Goal: Task Accomplishment & Management: Manage account settings

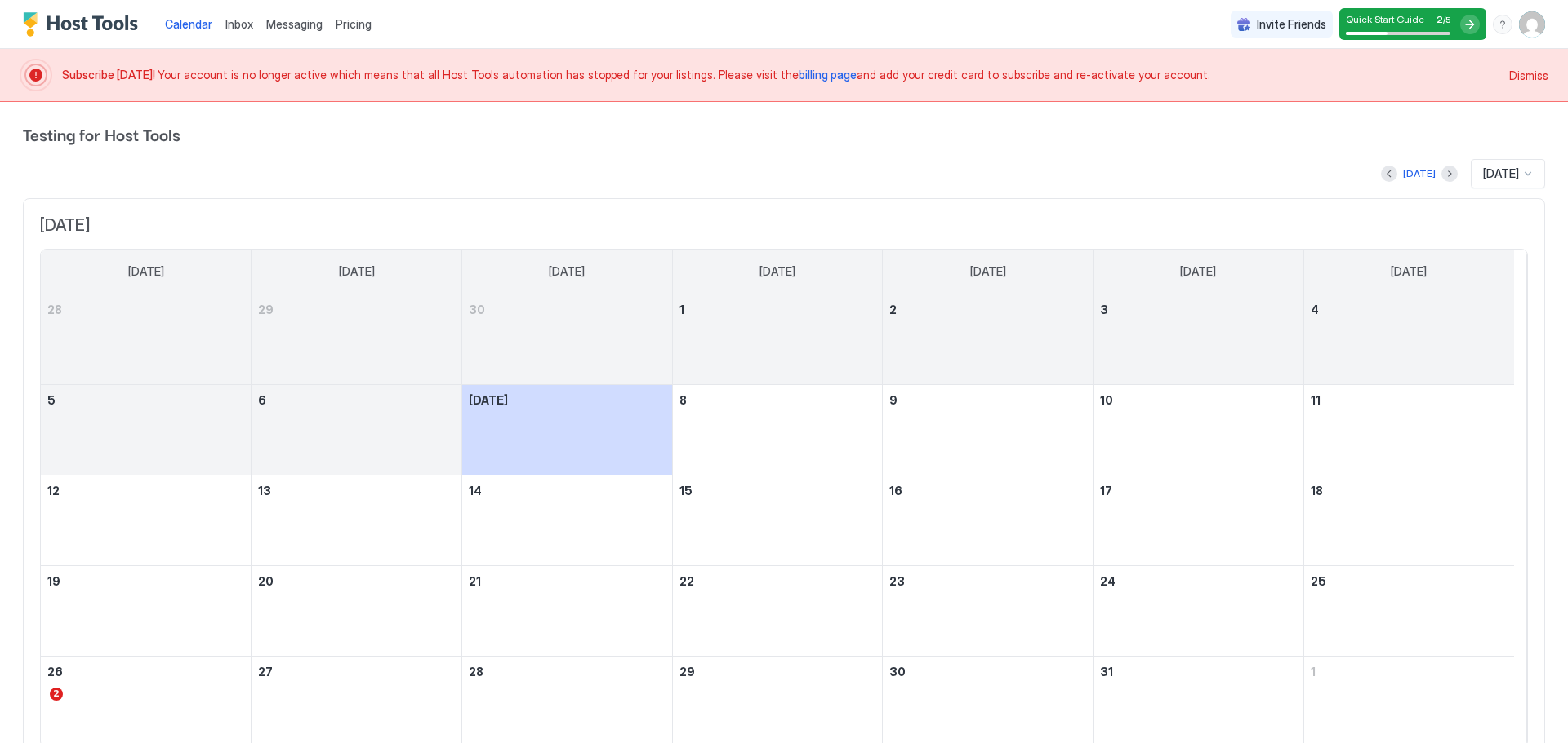
click at [1518, 24] on img "User profile" at bounding box center [1531, 24] width 26 height 26
click at [1398, 97] on div "Settings" at bounding box center [1427, 92] width 208 height 29
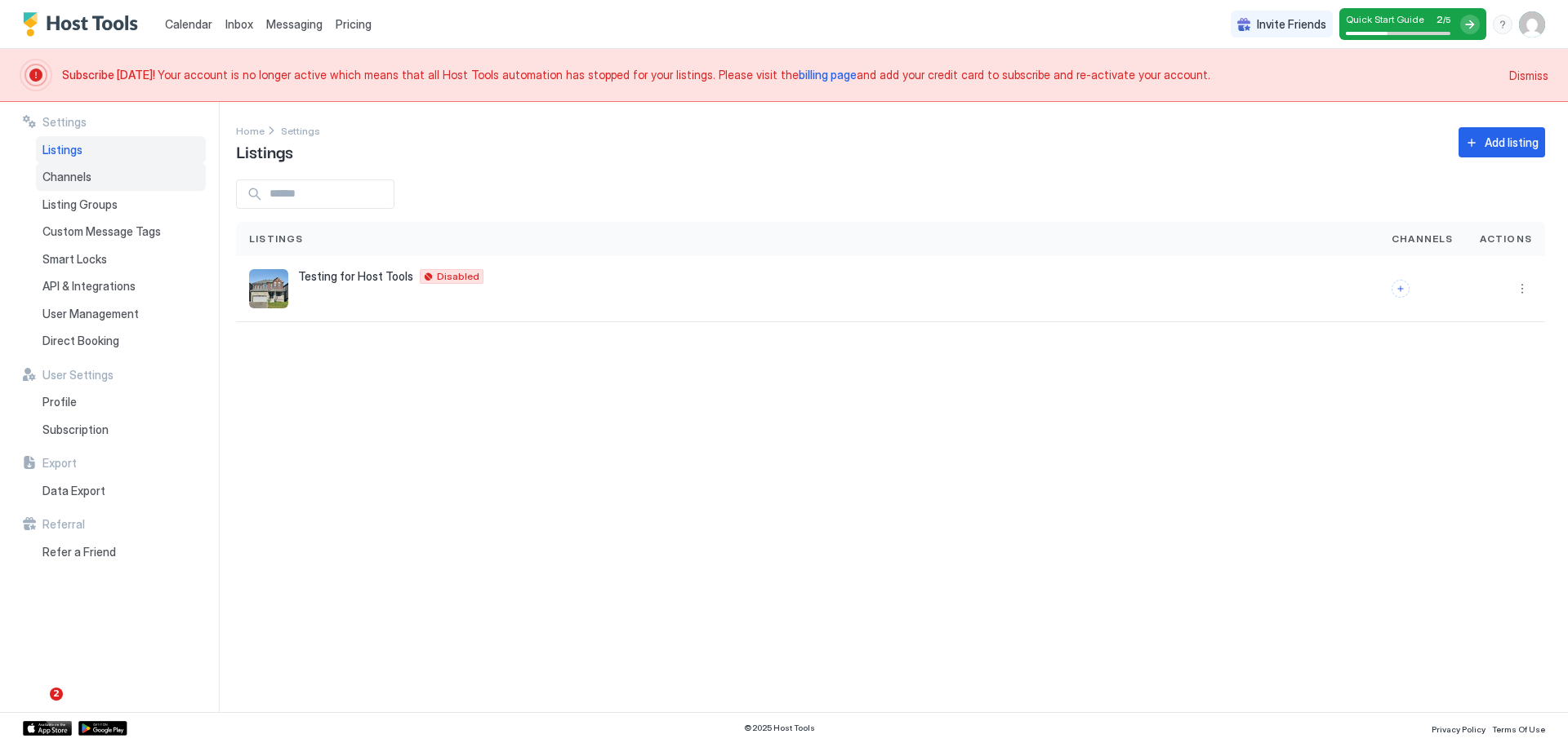
click at [103, 170] on div "Channels" at bounding box center [121, 177] width 170 height 28
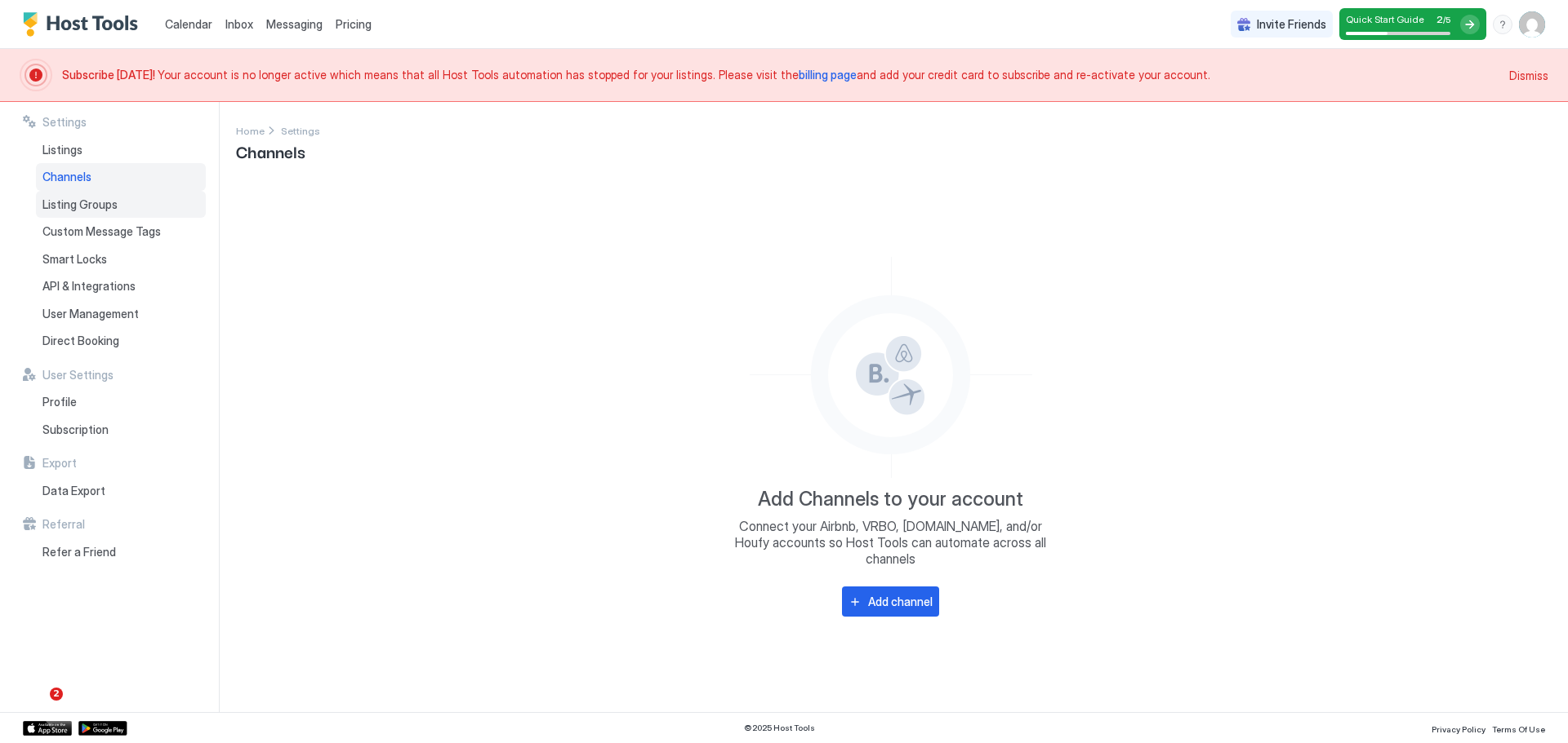
click at [108, 209] on span "Listing Groups" at bounding box center [79, 205] width 76 height 14
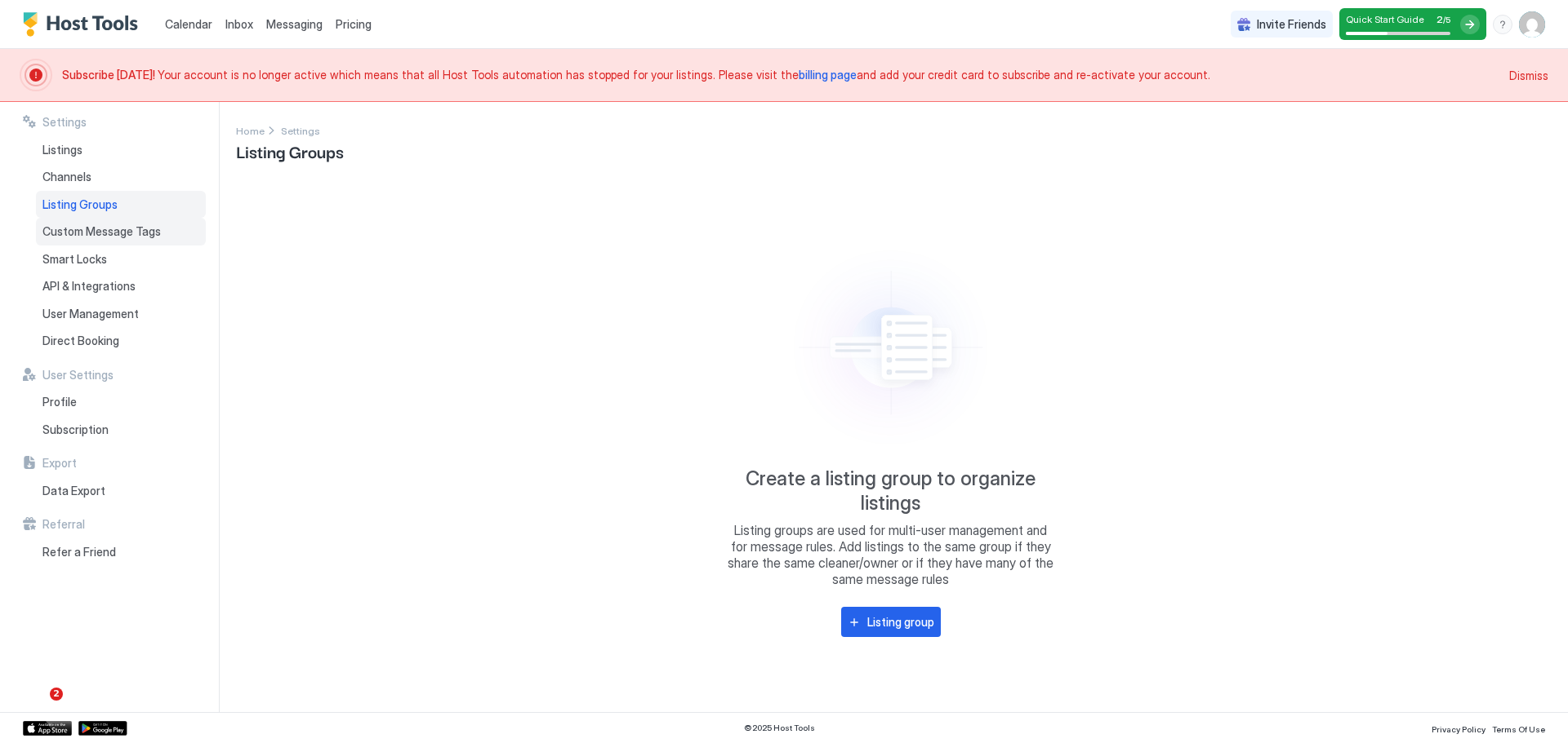
click at [107, 235] on span "Custom Message Tags" at bounding box center [101, 231] width 119 height 14
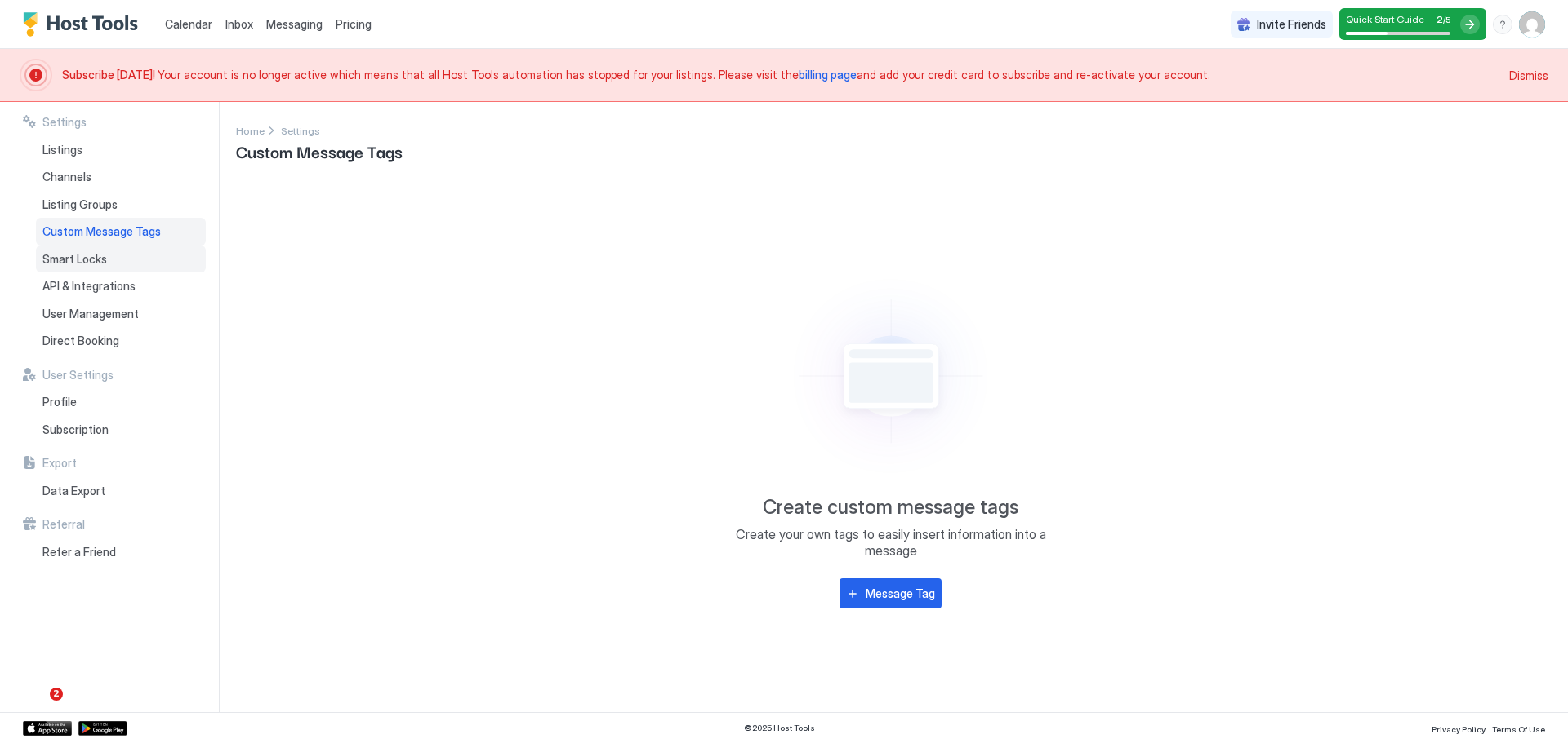
click at [104, 254] on span "Smart Locks" at bounding box center [74, 259] width 64 height 14
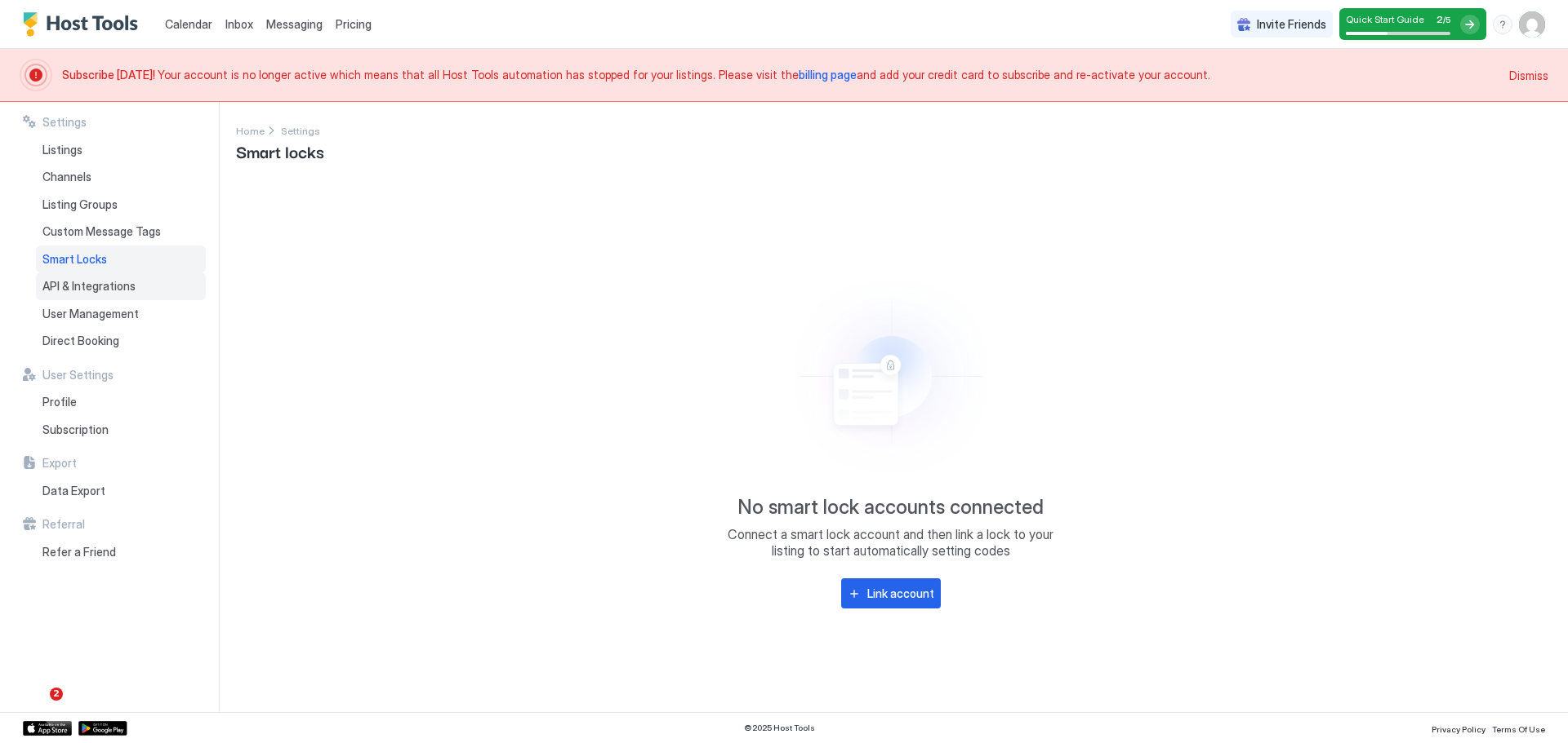
click at [98, 274] on div "API & Integrations" at bounding box center [121, 286] width 170 height 28
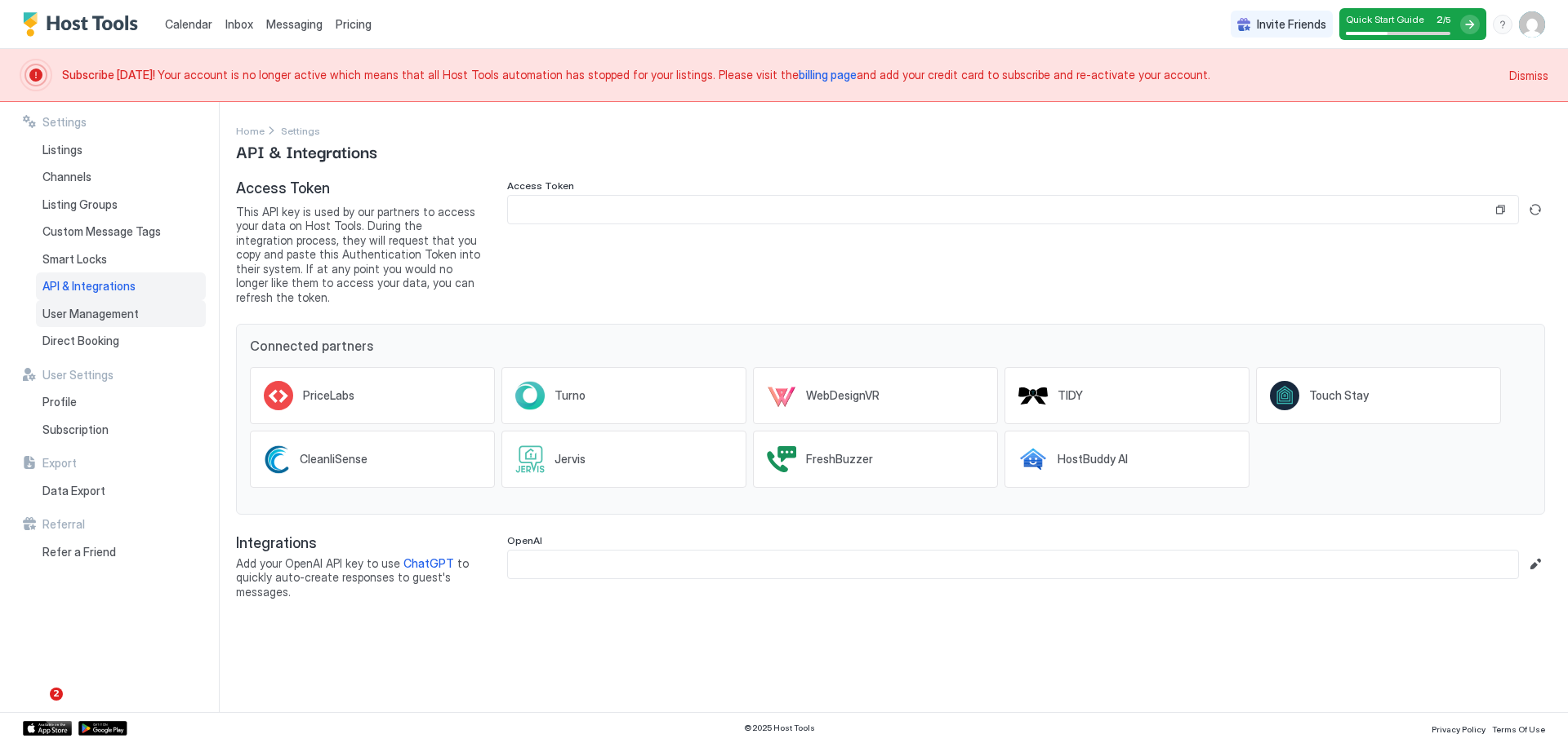
click at [98, 301] on div "User Management" at bounding box center [121, 314] width 170 height 28
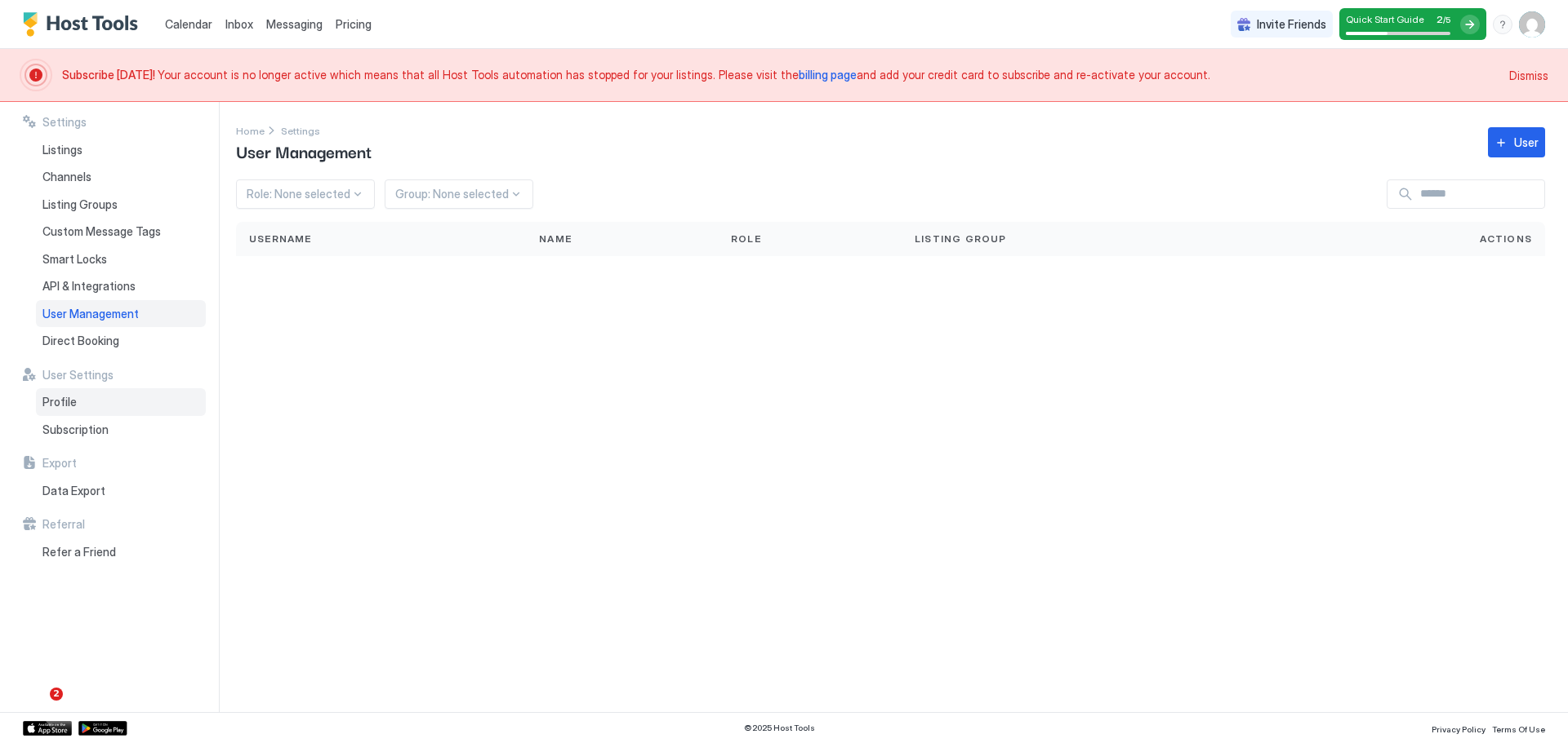
click at [92, 399] on div "Profile" at bounding box center [121, 402] width 170 height 28
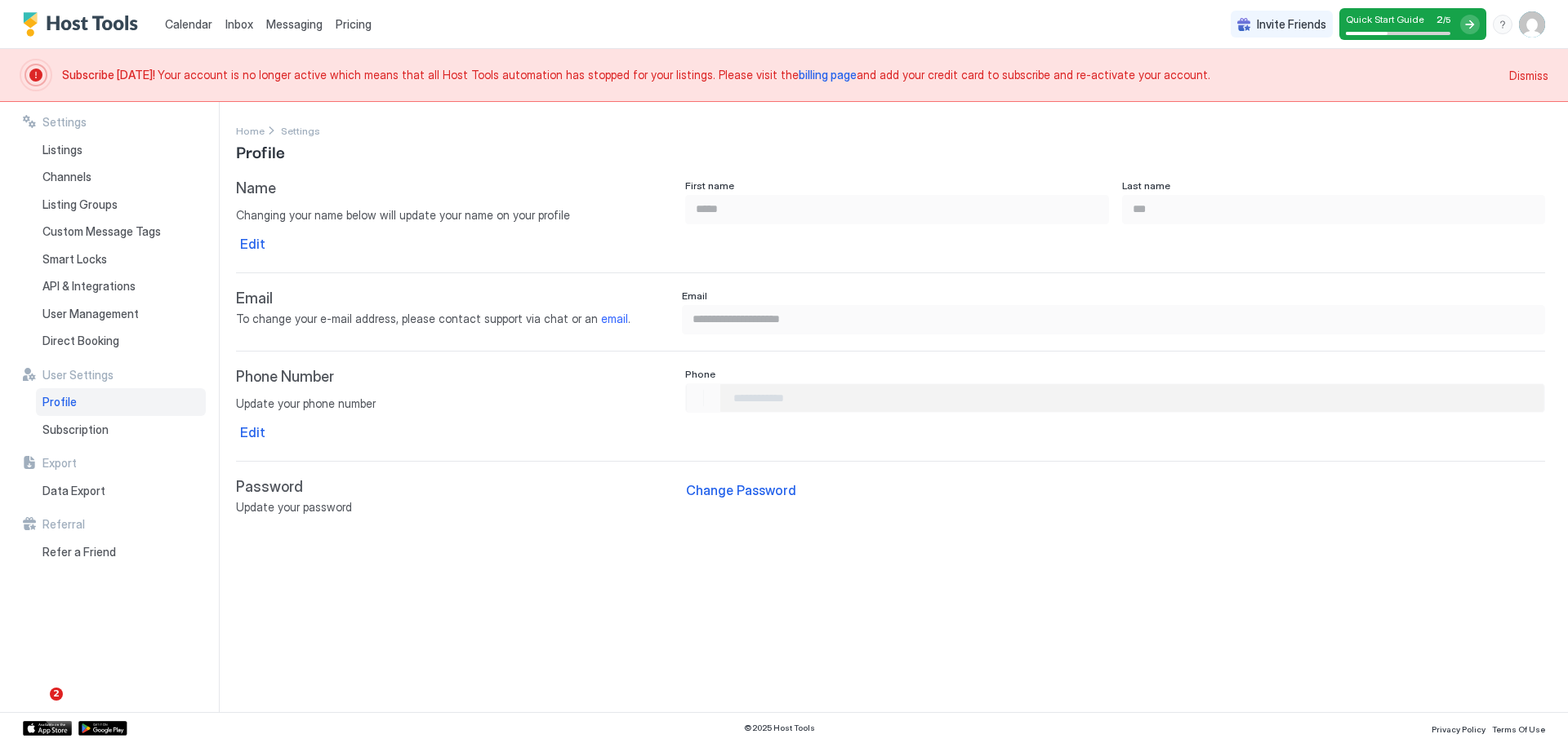
click at [360, 184] on div "Name Edit" at bounding box center [454, 189] width 436 height 19
click at [1041, 236] on div "First name ***** Last name ***" at bounding box center [1115, 218] width 860 height 76
click at [1530, 78] on span "Dismiss" at bounding box center [1528, 76] width 39 height 17
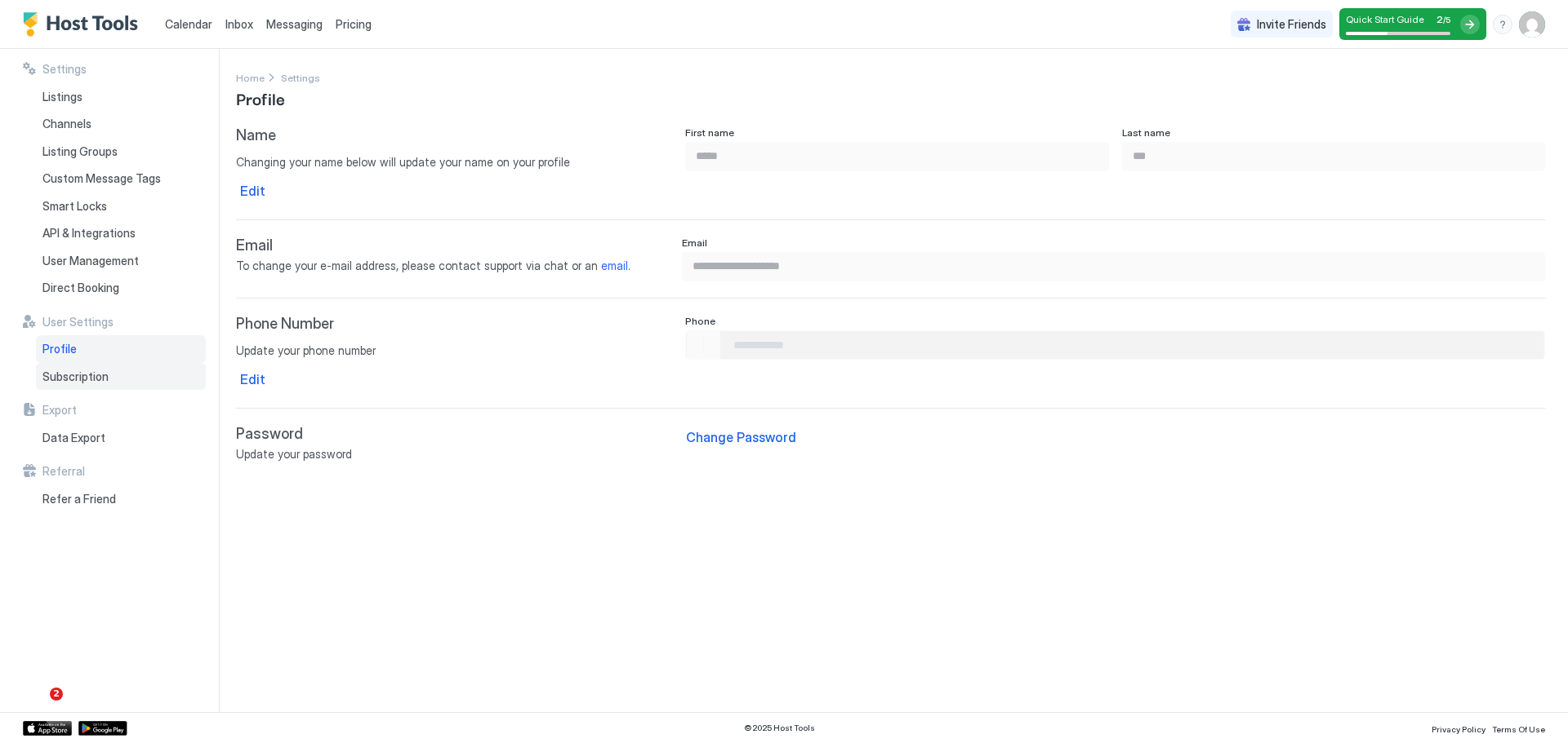
click at [109, 375] on div "Subscription" at bounding box center [121, 377] width 170 height 28
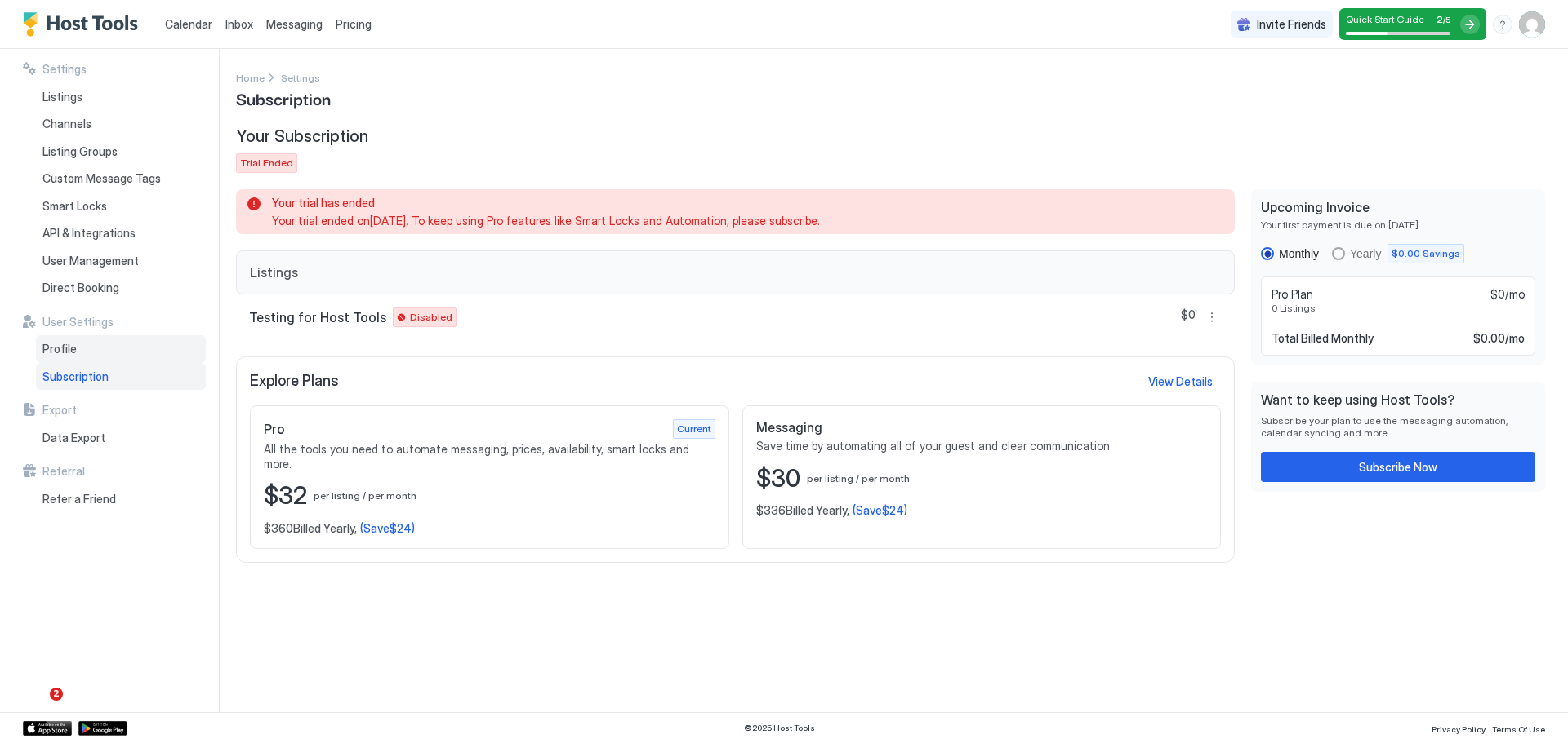
click at [125, 348] on div "Profile" at bounding box center [121, 349] width 170 height 28
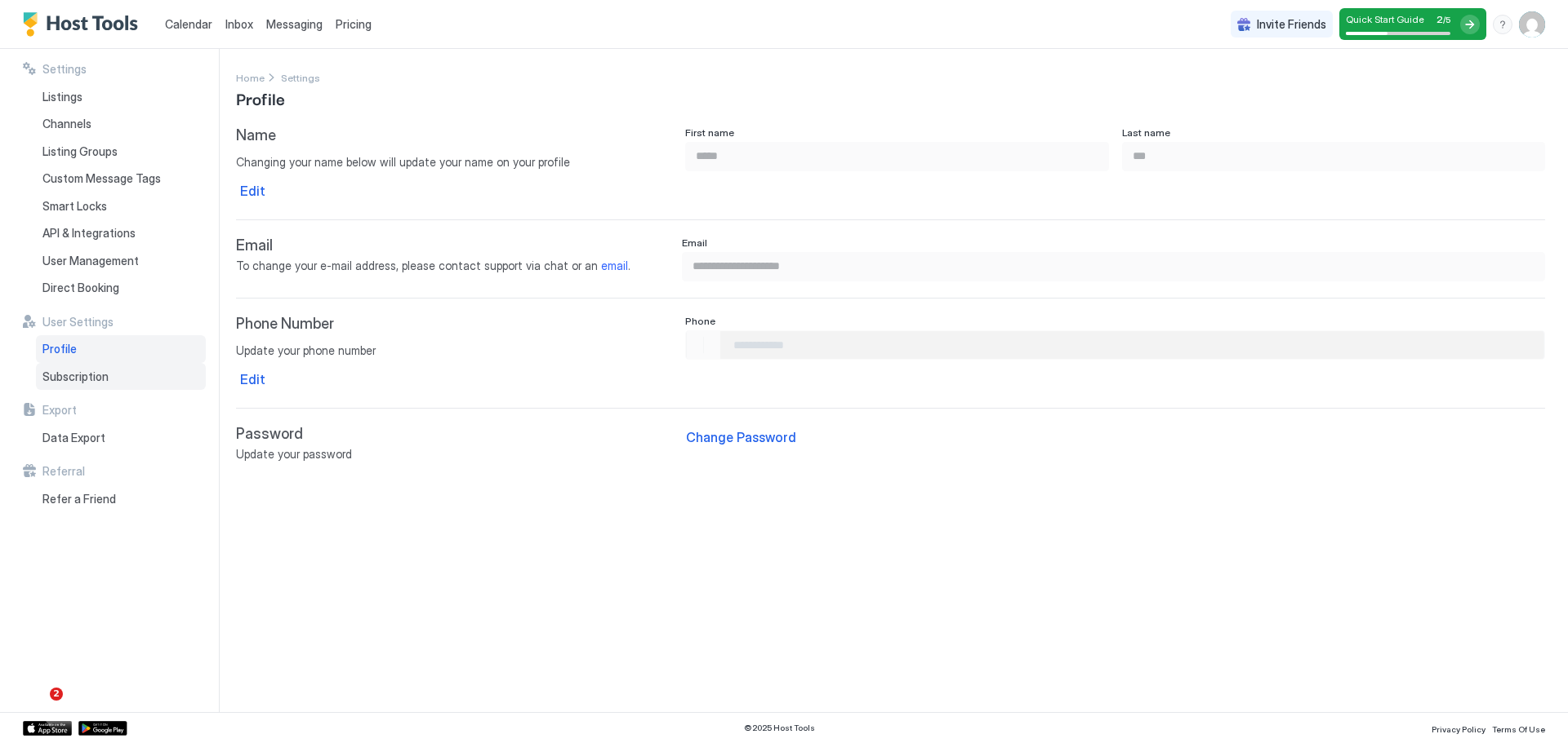
click at [160, 376] on div "Subscription" at bounding box center [121, 377] width 170 height 28
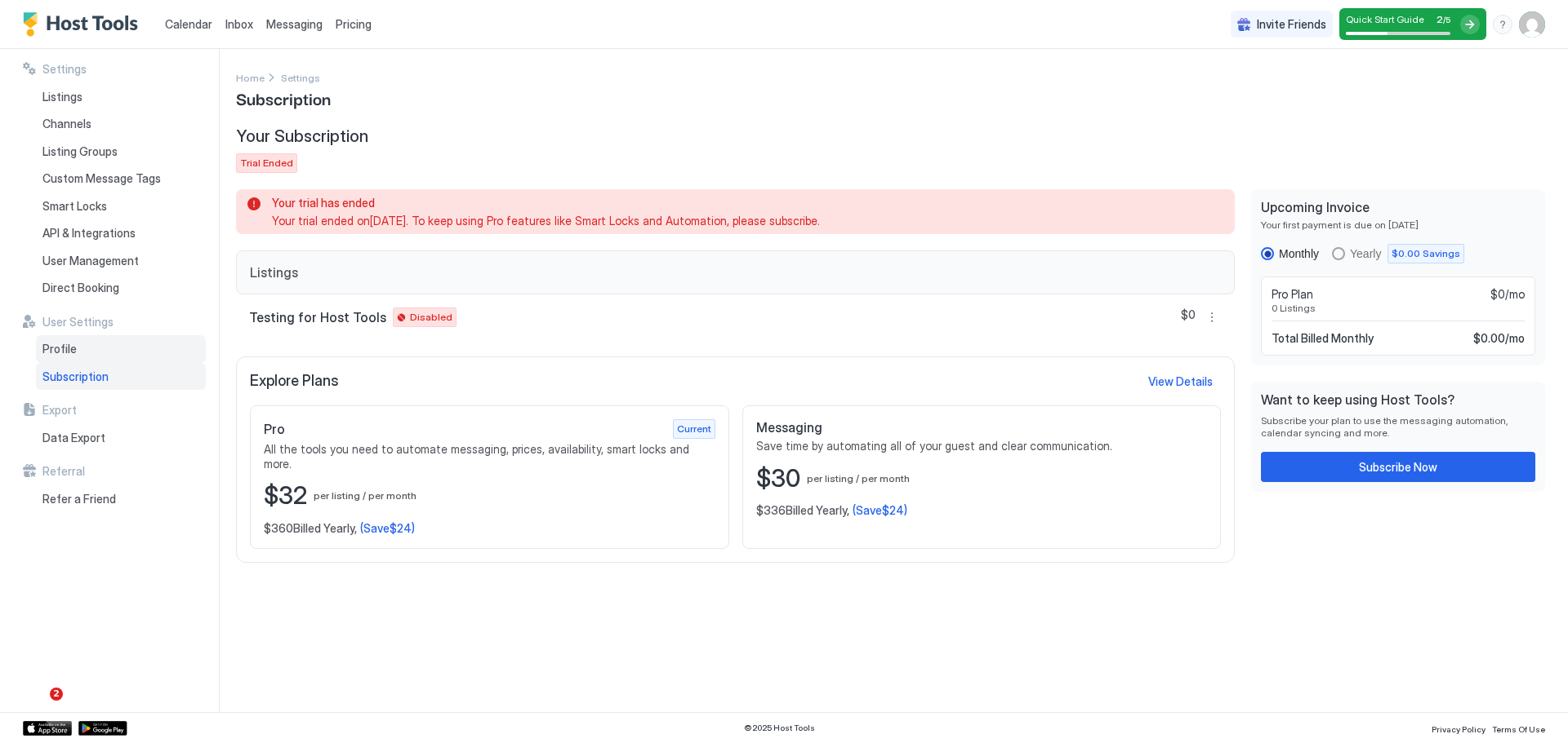
click at [109, 342] on div "Profile" at bounding box center [121, 349] width 170 height 28
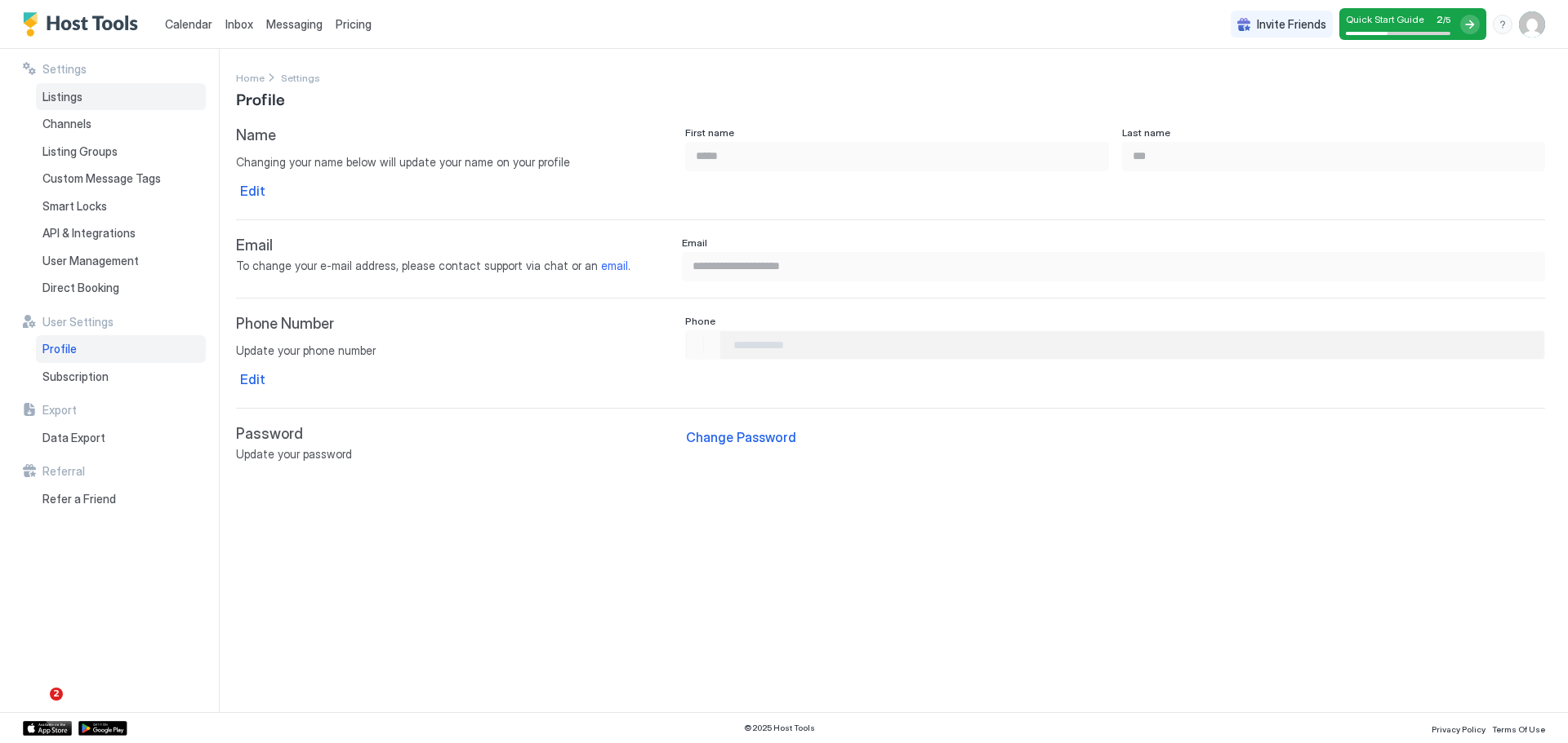
click at [81, 92] on span "Listings" at bounding box center [62, 97] width 40 height 14
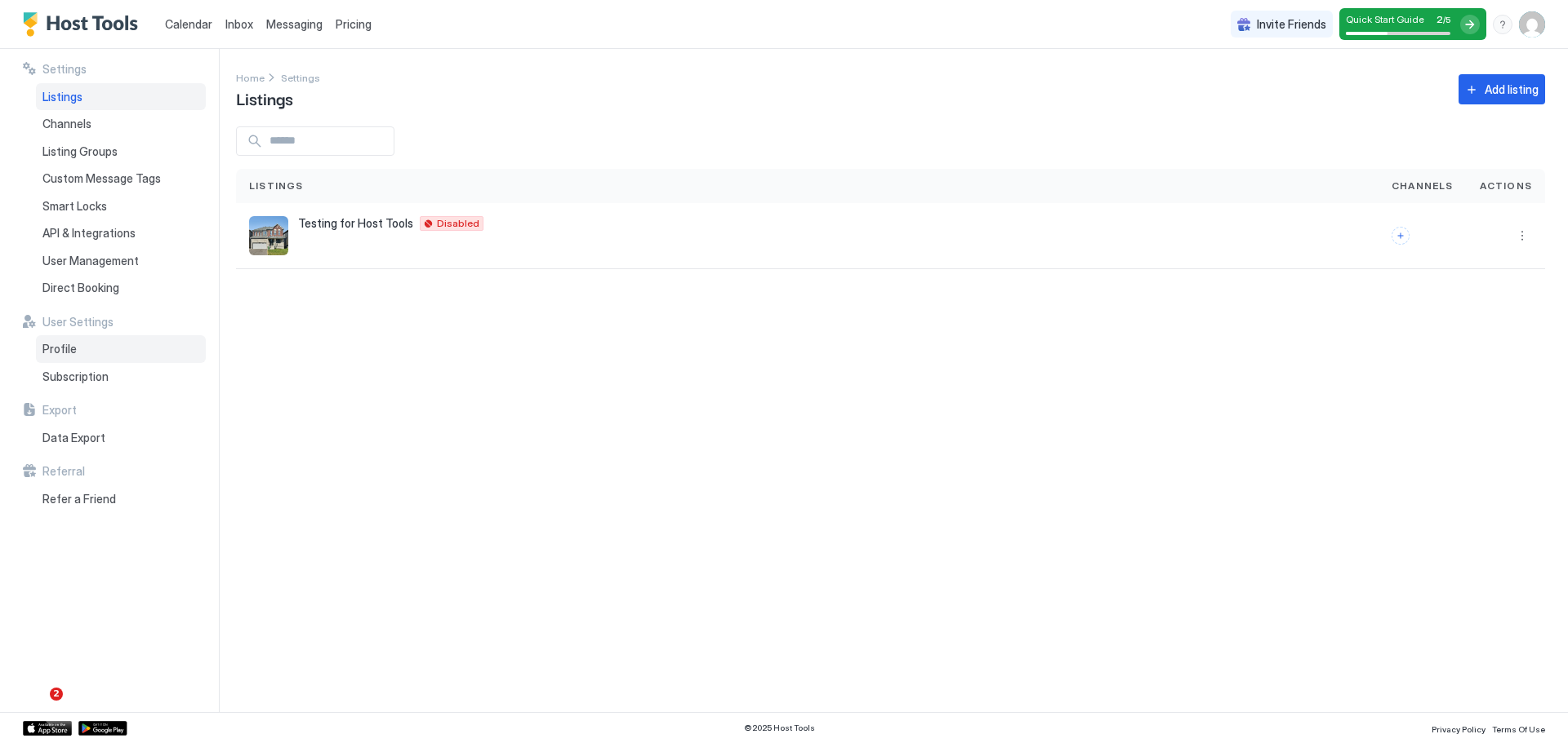
click at [94, 361] on div "Profile" at bounding box center [121, 349] width 170 height 28
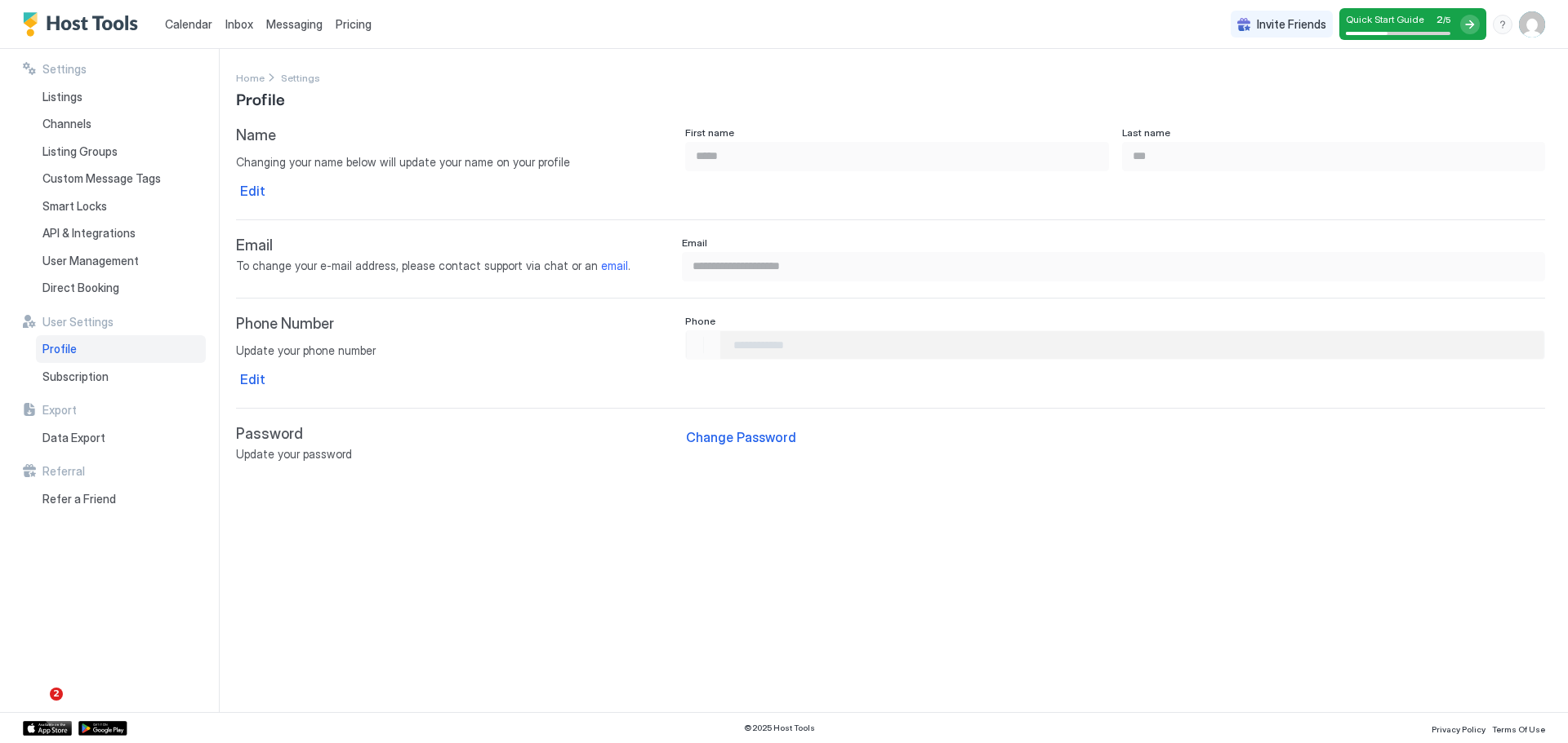
click at [1403, 29] on div "Quick Start Guide 2 / 5" at bounding box center [1397, 24] width 104 height 22
